Goal: Information Seeking & Learning: Learn about a topic

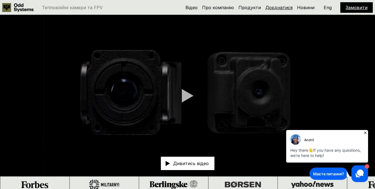
click at [277, 8] on link "Доєднатися" at bounding box center [279, 8] width 27 height 6
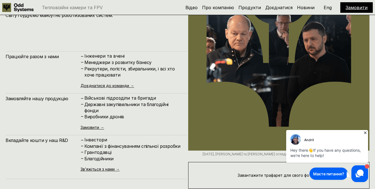
scroll to position [1945, 0]
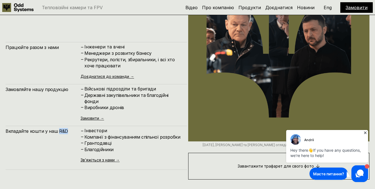
drag, startPoint x: 56, startPoint y: 124, endPoint x: 67, endPoint y: 124, distance: 11.1
click at [67, 128] on h4 "Вкладайте кошти у наш R&D" at bounding box center [43, 131] width 75 height 6
click at [297, 140] on img at bounding box center [296, 139] width 11 height 11
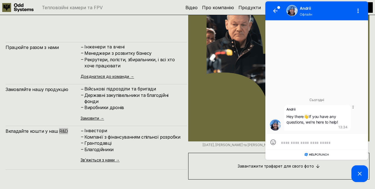
scroll to position [0, 0]
click at [274, 126] on img at bounding box center [275, 124] width 11 height 11
click at [290, 11] on img at bounding box center [292, 10] width 11 height 11
click at [276, 9] on icon "button" at bounding box center [275, 11] width 4 height 4
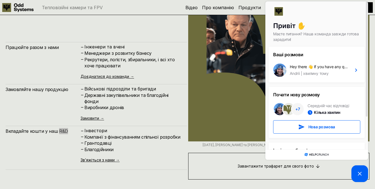
click at [357, 171] on icon at bounding box center [360, 173] width 7 height 7
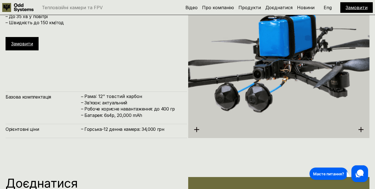
scroll to position [1695, 0]
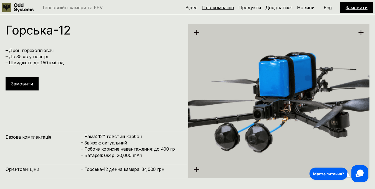
click at [217, 7] on link "Про компанію" at bounding box center [218, 8] width 32 height 6
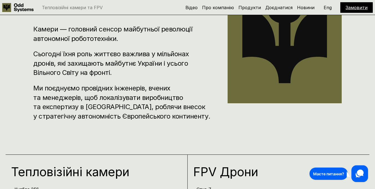
scroll to position [276, 0]
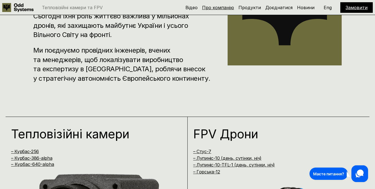
click at [217, 8] on link "Про компанію" at bounding box center [218, 8] width 32 height 6
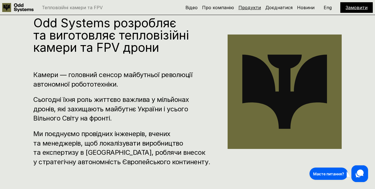
click at [253, 8] on link "Продукти" at bounding box center [250, 8] width 22 height 6
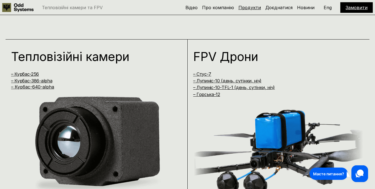
scroll to position [381, 0]
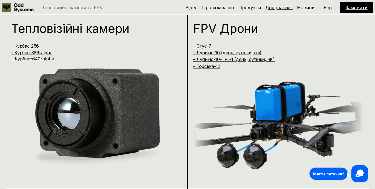
click at [282, 7] on link "Доєднатися" at bounding box center [279, 8] width 27 height 6
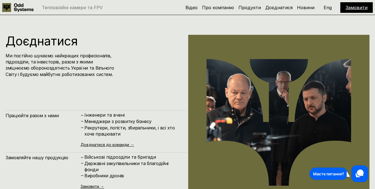
scroll to position [1890, 0]
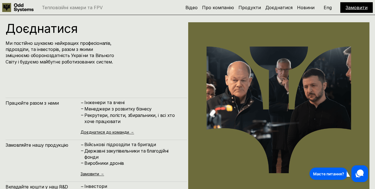
click at [325, 7] on p "Eng" at bounding box center [328, 7] width 8 height 4
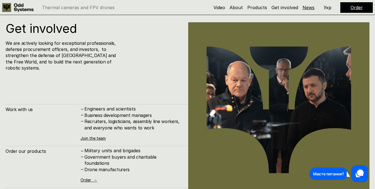
click at [307, 9] on link "News" at bounding box center [309, 8] width 12 height 6
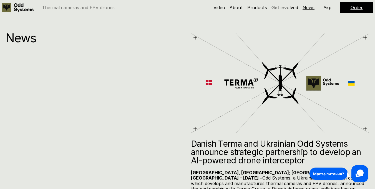
scroll to position [2147, 0]
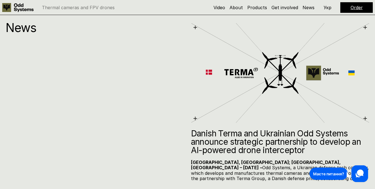
click at [328, 7] on p "Укр" at bounding box center [328, 7] width 8 height 4
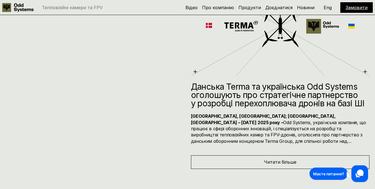
scroll to position [2230, 0]
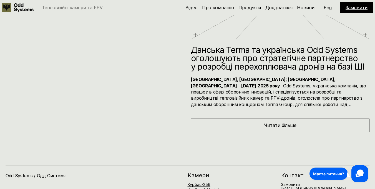
click at [304, 121] on div "Читати більше" at bounding box center [280, 124] width 179 height 13
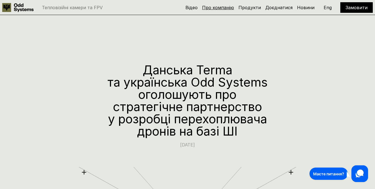
click at [218, 9] on link "Про компанію" at bounding box center [218, 8] width 32 height 6
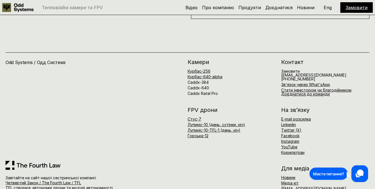
scroll to position [2350, 0]
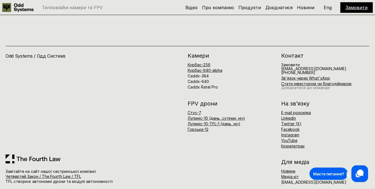
click at [289, 85] on link "Доєднатися до команди" at bounding box center [305, 87] width 49 height 5
click at [286, 85] on link "Доєднатися до команди" at bounding box center [305, 87] width 49 height 5
